Goal: Information Seeking & Learning: Learn about a topic

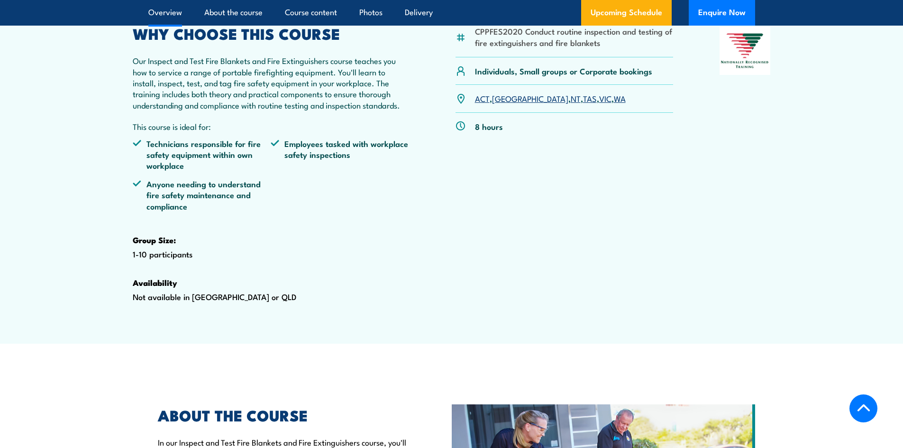
scroll to position [237, 0]
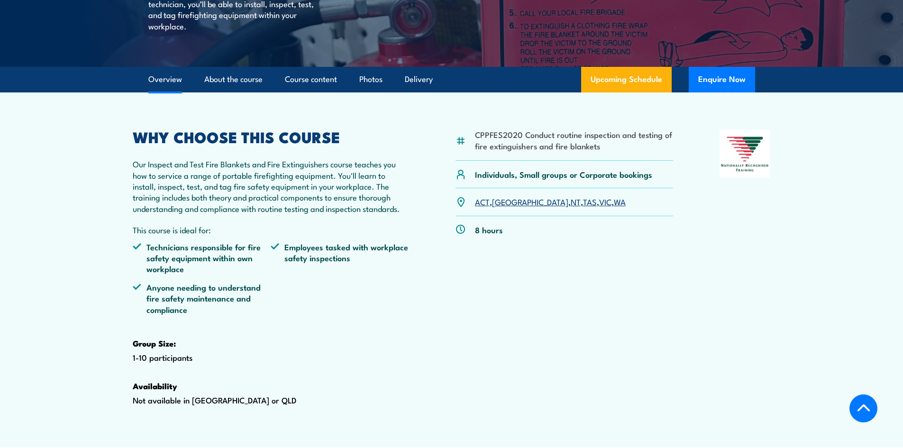
click at [511, 207] on link "[GEOGRAPHIC_DATA]" at bounding box center [530, 201] width 76 height 11
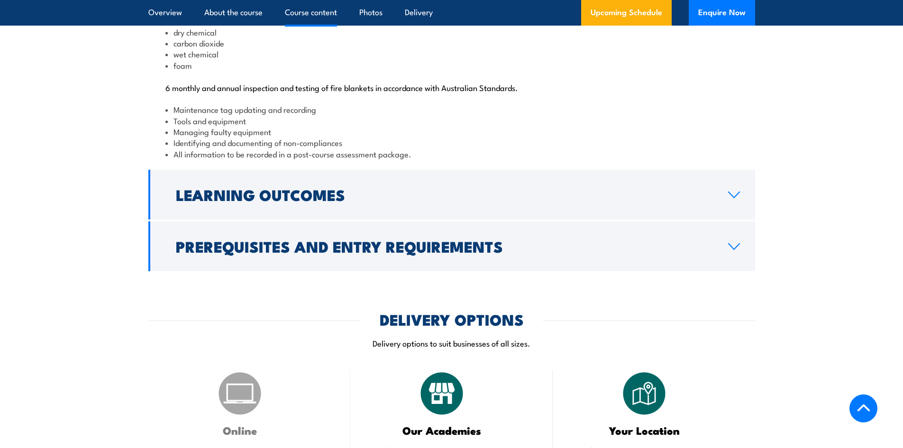
scroll to position [954, 0]
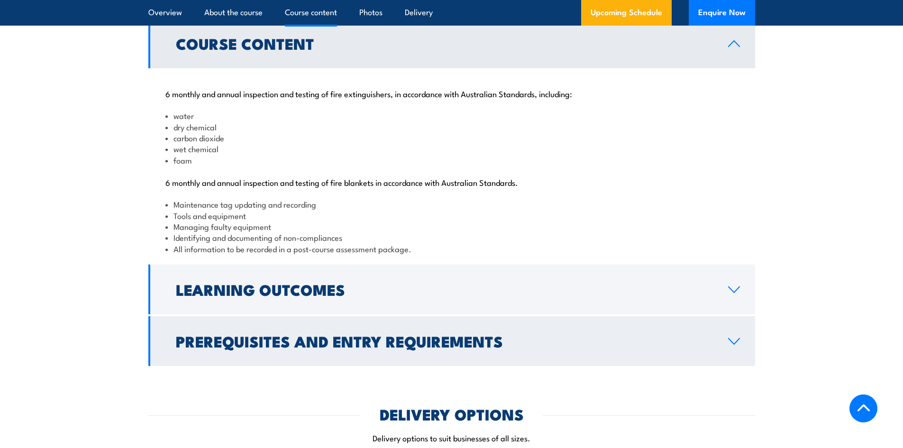
click at [425, 347] on h2 "Prerequisites and Entry Requirements" at bounding box center [444, 340] width 537 height 13
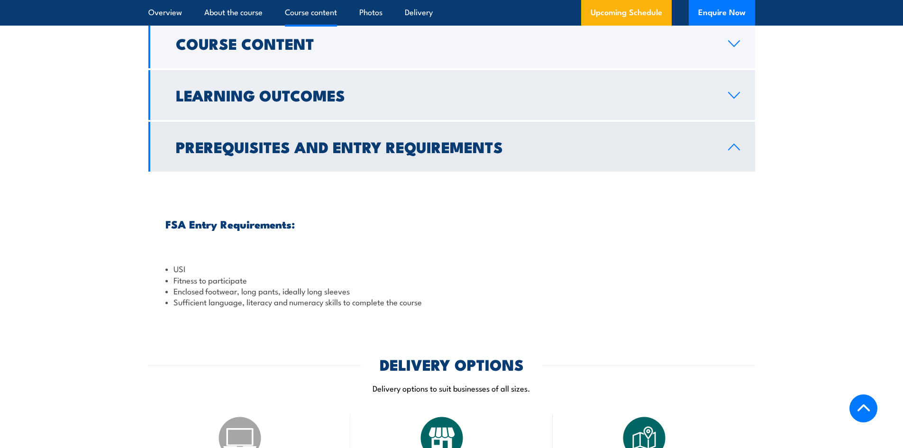
click at [296, 120] on link "Learning Outcomes" at bounding box center [451, 95] width 606 height 50
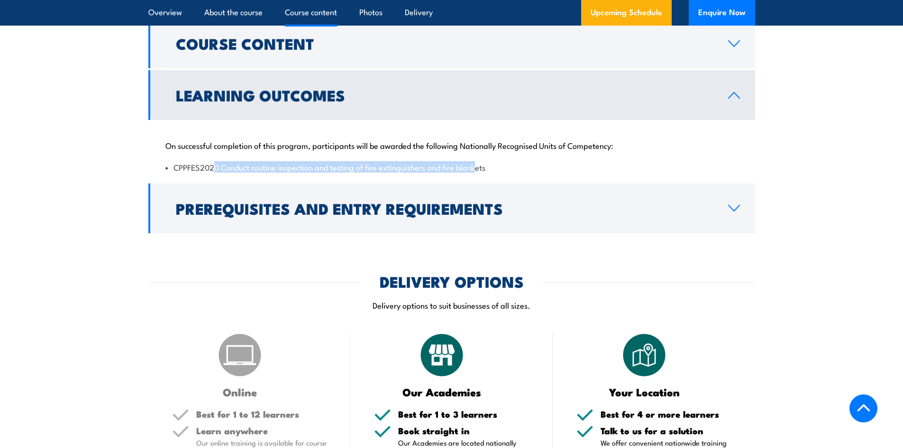
drag, startPoint x: 214, startPoint y: 199, endPoint x: 480, endPoint y: 212, distance: 266.1
click at [480, 181] on div "On successful completion of this program, participants will be awarded the foll…" at bounding box center [451, 150] width 606 height 61
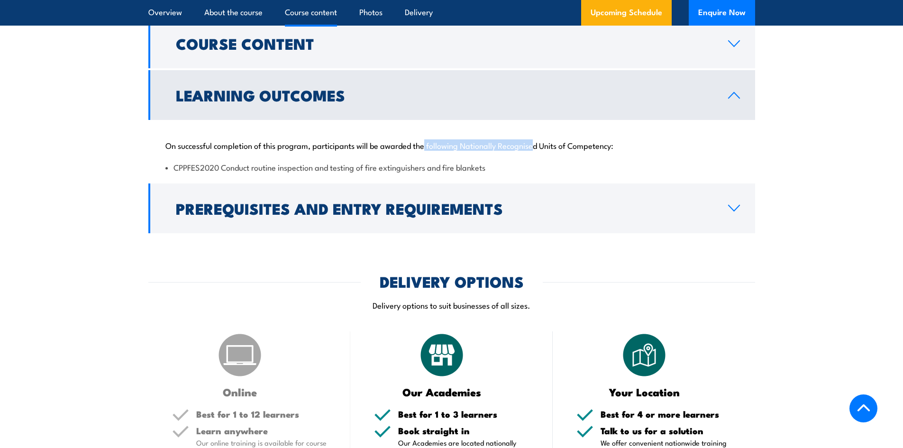
drag, startPoint x: 425, startPoint y: 178, endPoint x: 534, endPoint y: 180, distance: 109.5
click at [534, 150] on p "On successful completion of this program, participants will be awarded the foll…" at bounding box center [451, 144] width 572 height 9
drag, startPoint x: 345, startPoint y: 179, endPoint x: 452, endPoint y: 179, distance: 107.1
click at [452, 150] on p "On successful completion of this program, participants will be awarded the foll…" at bounding box center [451, 144] width 572 height 9
